Goal: Task Accomplishment & Management: Use online tool/utility

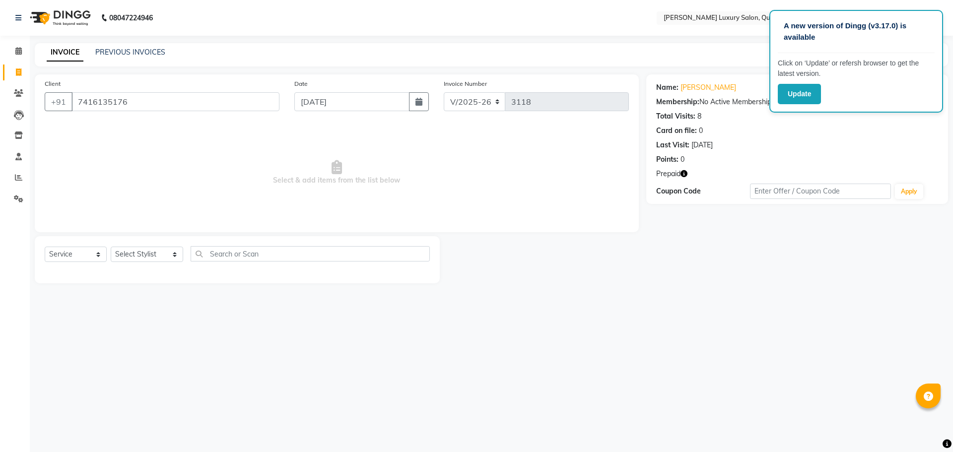
select select "5816"
select select "service"
click at [125, 255] on select "Select Stylist [PERSON_NAME] SHAKE AHON [PERSON_NAME] [PERSON_NAME] [PERSON_NAM…" at bounding box center [147, 254] width 72 height 15
select select "87161"
click at [111, 247] on select "Select Stylist [PERSON_NAME] SHAKE AHON [PERSON_NAME] [PERSON_NAME] [PERSON_NAM…" at bounding box center [147, 254] width 72 height 15
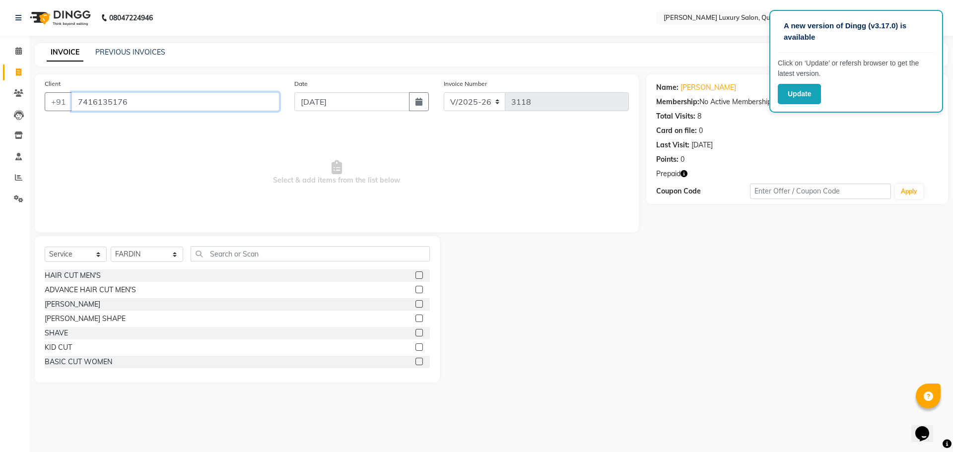
click at [141, 98] on input "7416135176" at bounding box center [175, 101] width 208 height 19
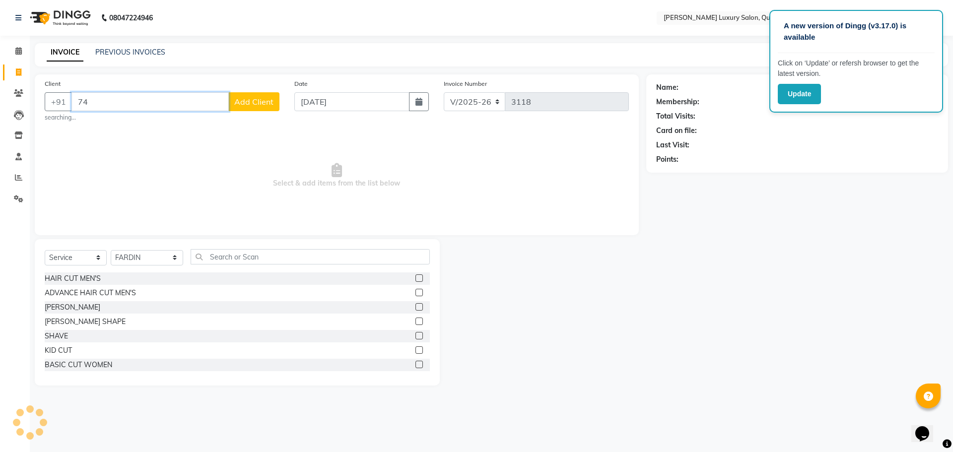
type input "7"
click at [94, 103] on input "9392291251" at bounding box center [149, 101] width 157 height 19
drag, startPoint x: 660, startPoint y: 306, endPoint x: 661, endPoint y: 296, distance: 9.4
click at [661, 304] on div "Name: Membership: Total Visits: Card on file: Last Visit: Points:" at bounding box center [800, 228] width 309 height 308
click at [783, 242] on div "Name: Membership: Total Visits: Card on file: Last Visit: Points:" at bounding box center [800, 228] width 309 height 308
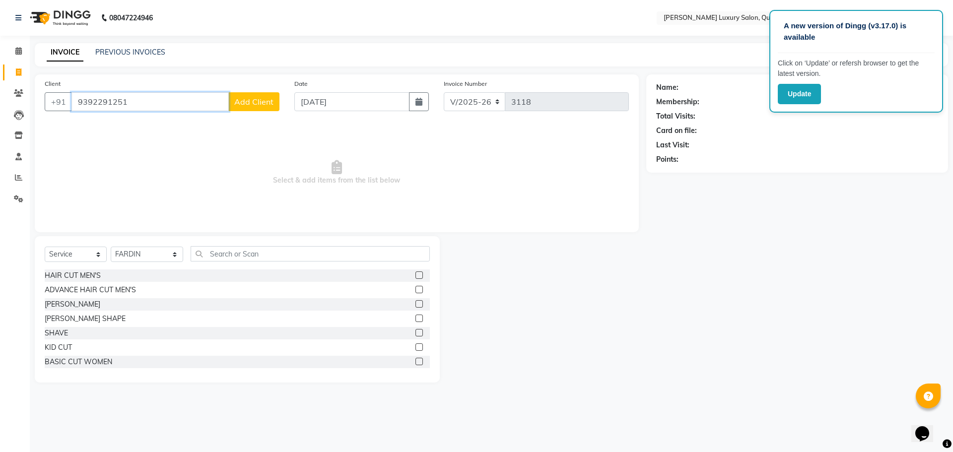
click at [157, 99] on input "9392291251" at bounding box center [149, 101] width 157 height 19
type input "9"
type input "8"
click at [136, 123] on span "[PERSON_NAME]" at bounding box center [115, 125] width 64 height 10
type input "9392219251"
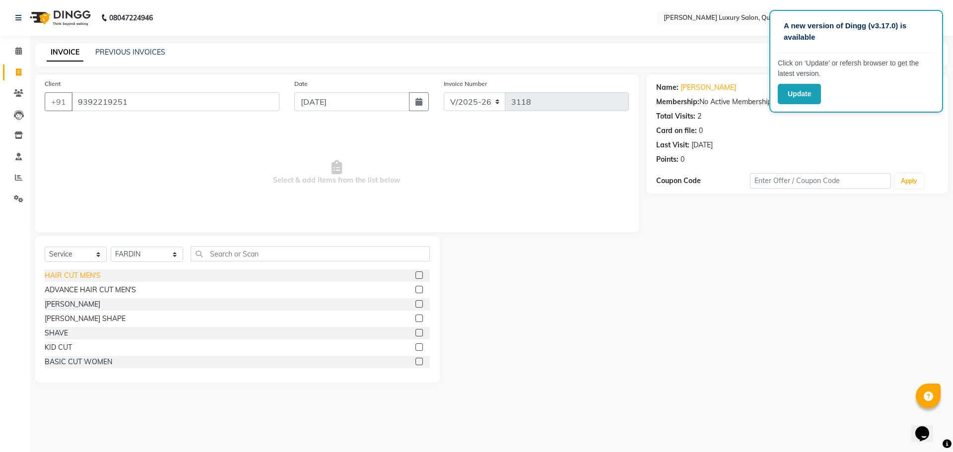
click at [92, 276] on div "HAIR CUT MEN'S" at bounding box center [73, 275] width 56 height 10
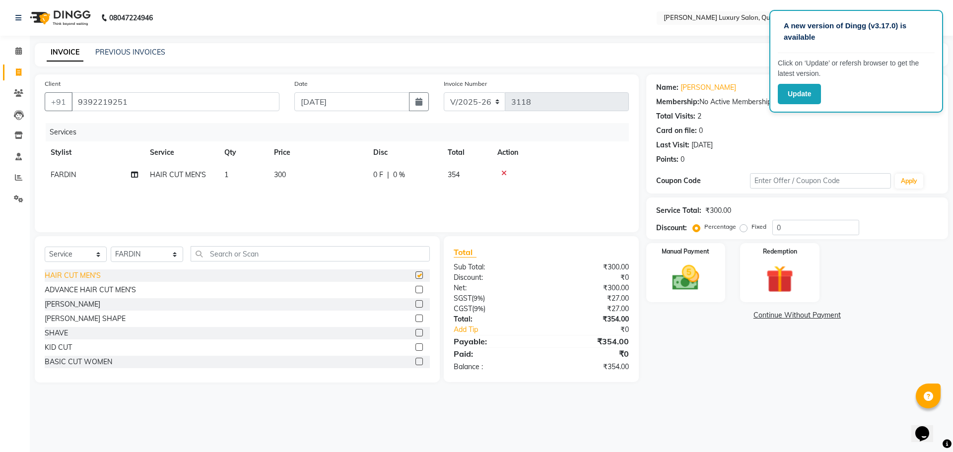
checkbox input "false"
click at [67, 305] on div "[PERSON_NAME]" at bounding box center [73, 304] width 56 height 10
checkbox input "false"
click at [79, 289] on div "ADVANCE HAIR CUT MEN'S" at bounding box center [90, 290] width 91 height 10
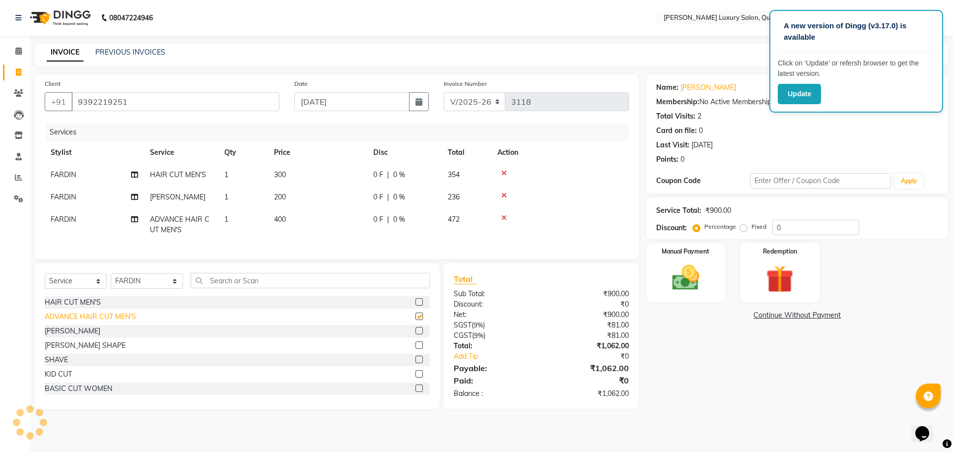
checkbox input "false"
click at [501, 175] on icon at bounding box center [503, 173] width 5 height 7
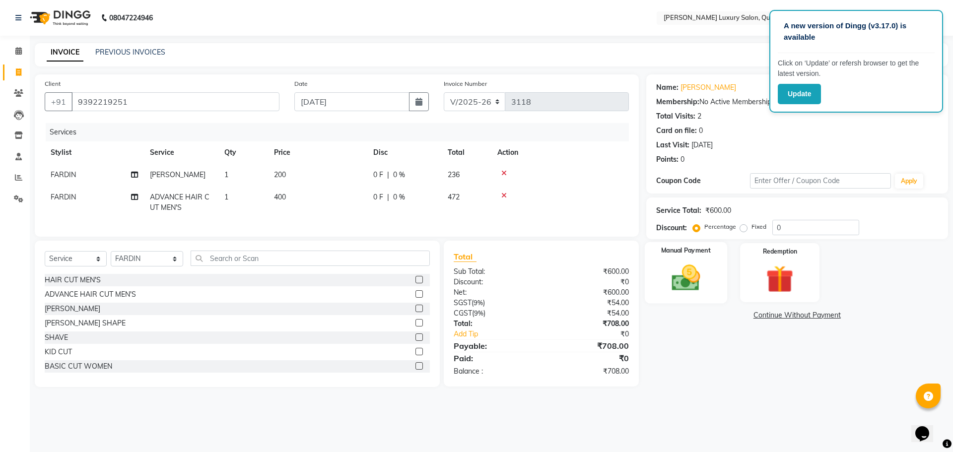
click at [694, 296] on div "Manual Payment" at bounding box center [685, 272] width 82 height 61
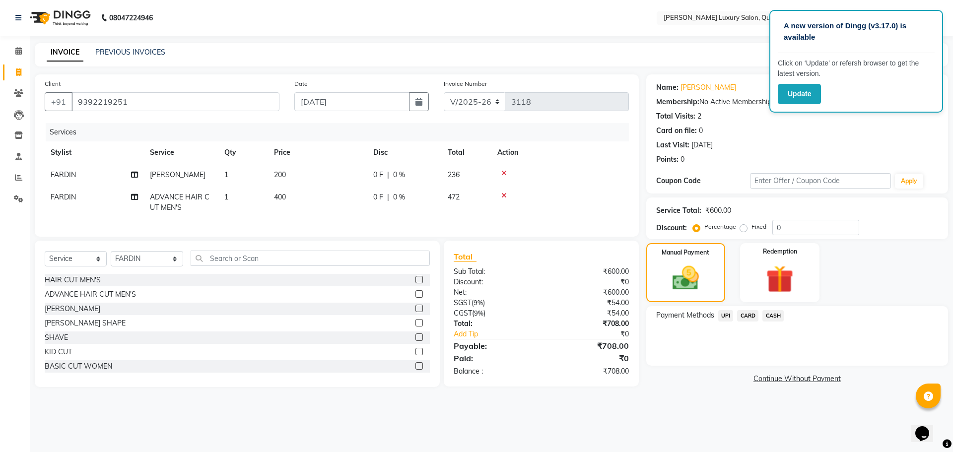
click at [723, 314] on span "UPI" at bounding box center [725, 315] width 15 height 11
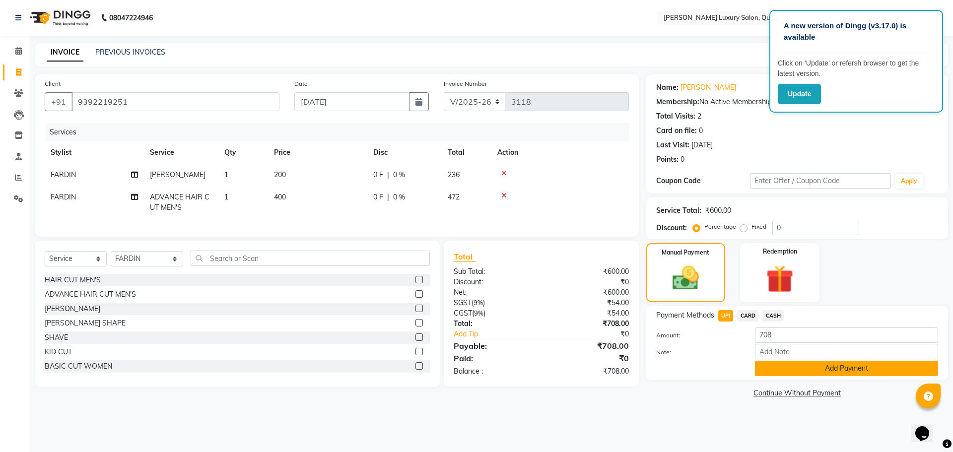
click at [869, 371] on button "Add Payment" at bounding box center [846, 368] width 183 height 15
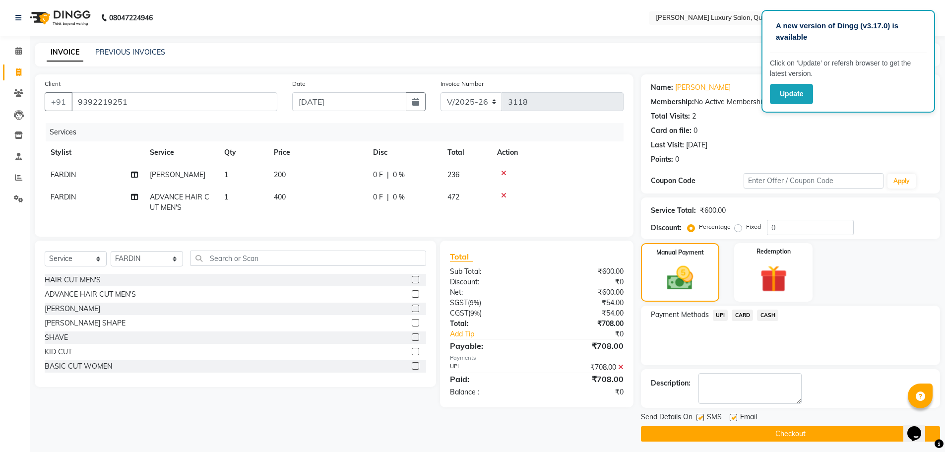
click at [863, 431] on button "Checkout" at bounding box center [790, 433] width 299 height 15
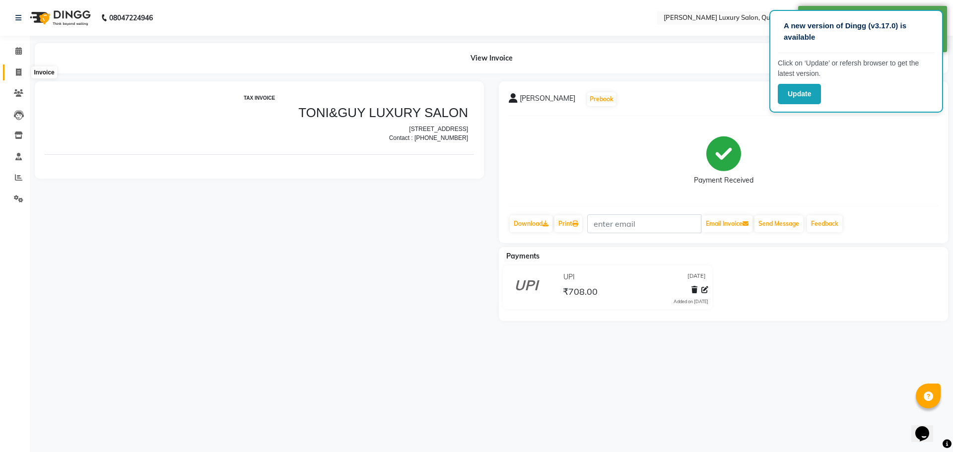
click at [20, 70] on icon at bounding box center [18, 71] width 5 height 7
select select "service"
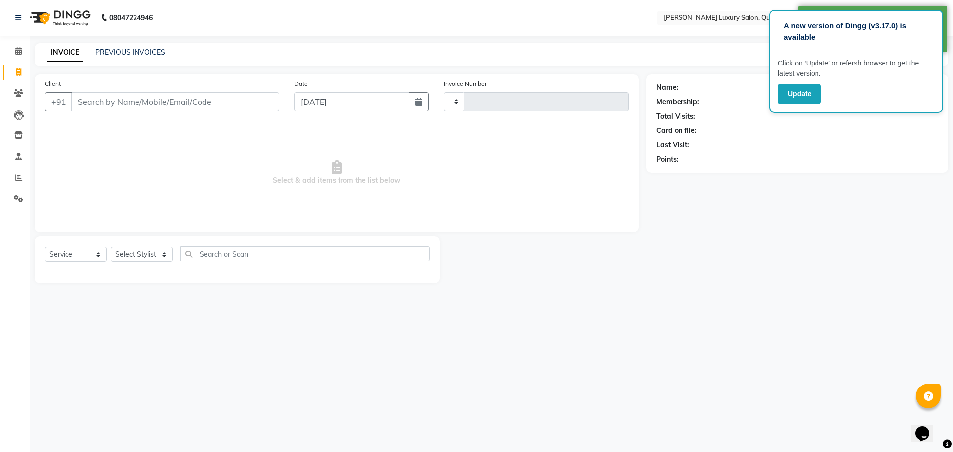
type input "3119"
select select "5816"
